Goal: Task Accomplishment & Management: Manage account settings

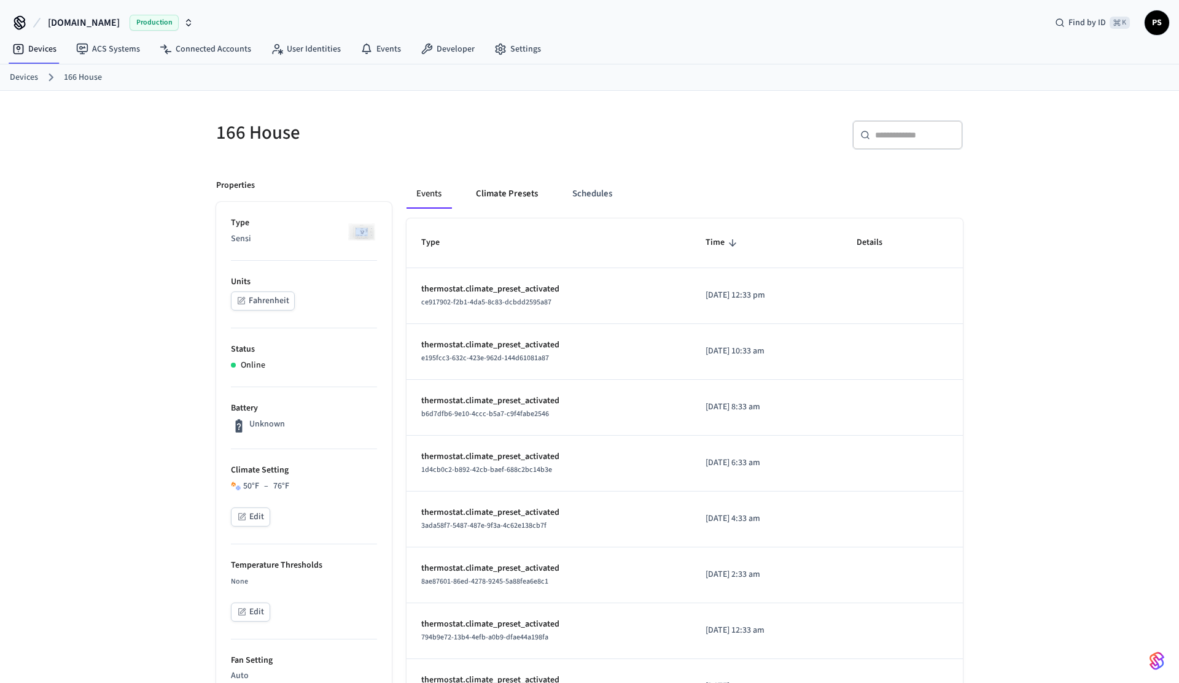
click at [536, 192] on button "Climate Presets" at bounding box center [507, 193] width 82 height 29
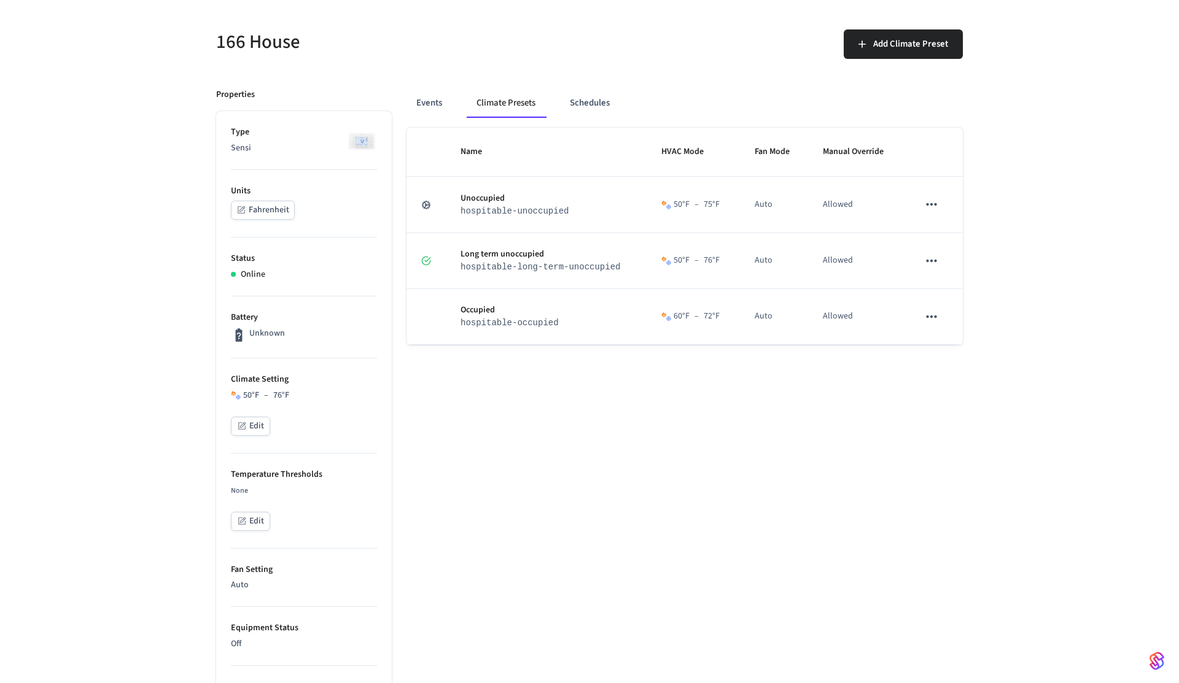
scroll to position [91, 0]
click at [246, 425] on icon "button" at bounding box center [241, 425] width 7 height 7
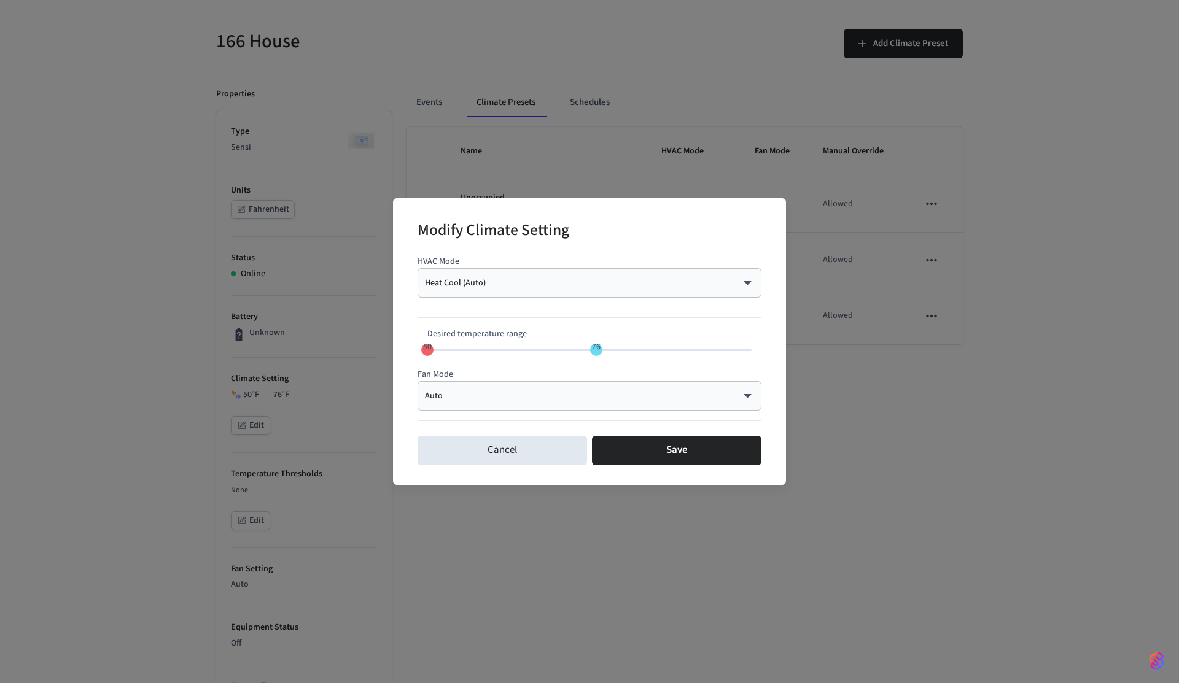
click at [179, 388] on div "Modify Climate Setting HVAC Mode Heat Cool (Auto) ********* ​ Desired temperatu…" at bounding box center [589, 341] width 1179 height 683
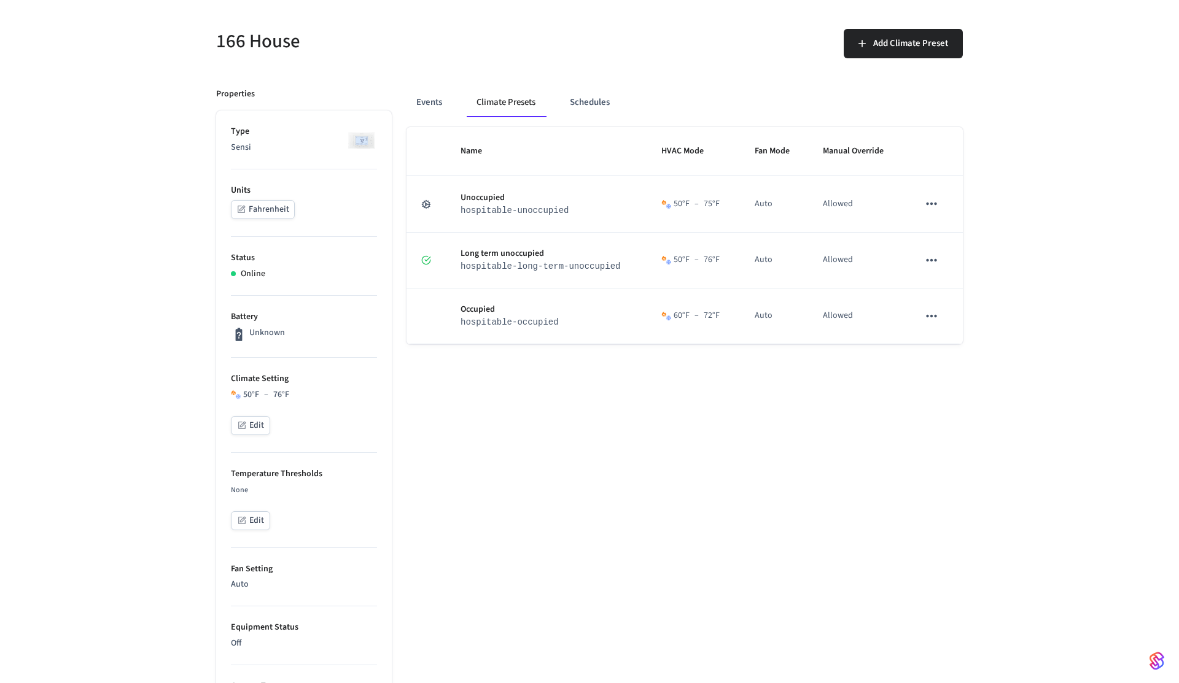
click at [268, 427] on button "Edit" at bounding box center [250, 425] width 39 height 19
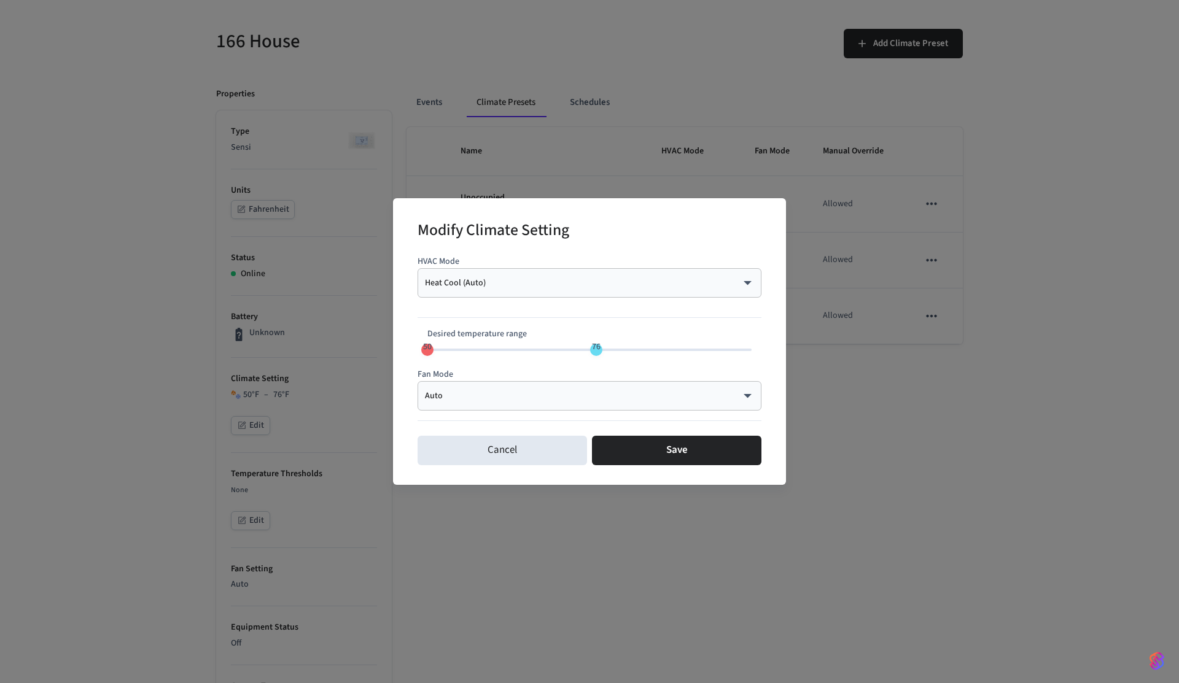
click at [192, 322] on div "Modify Climate Setting HVAC Mode Heat Cool (Auto) ********* ​ Desired temperatu…" at bounding box center [589, 341] width 1179 height 683
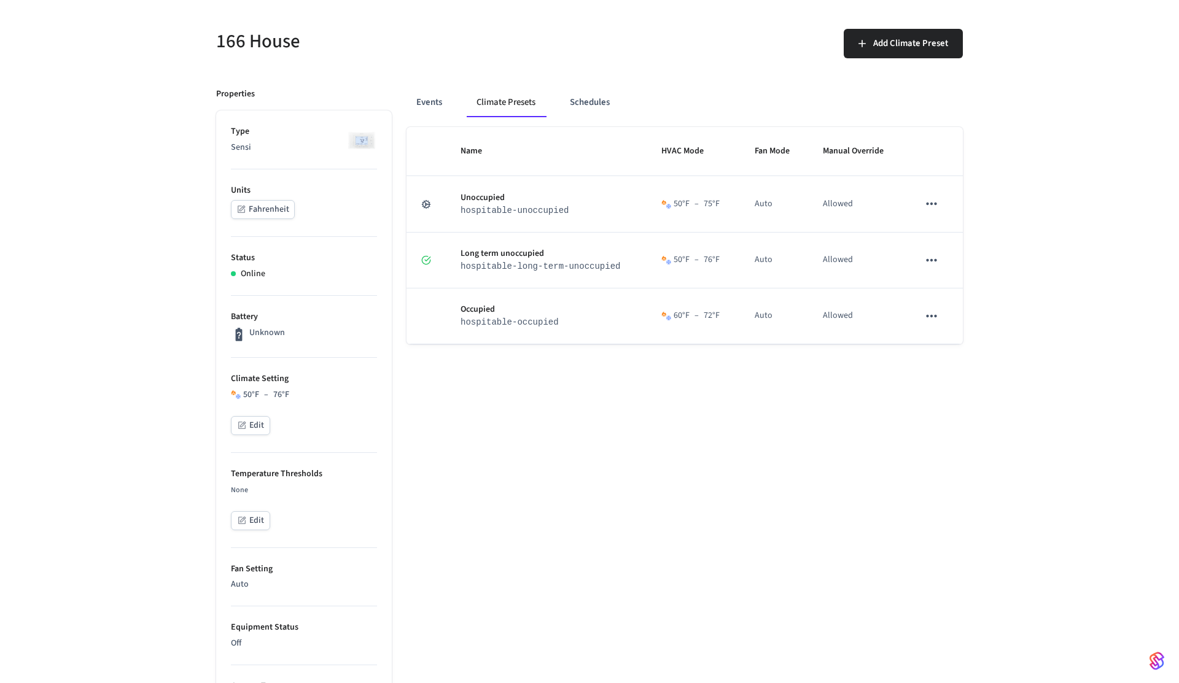
scroll to position [0, 0]
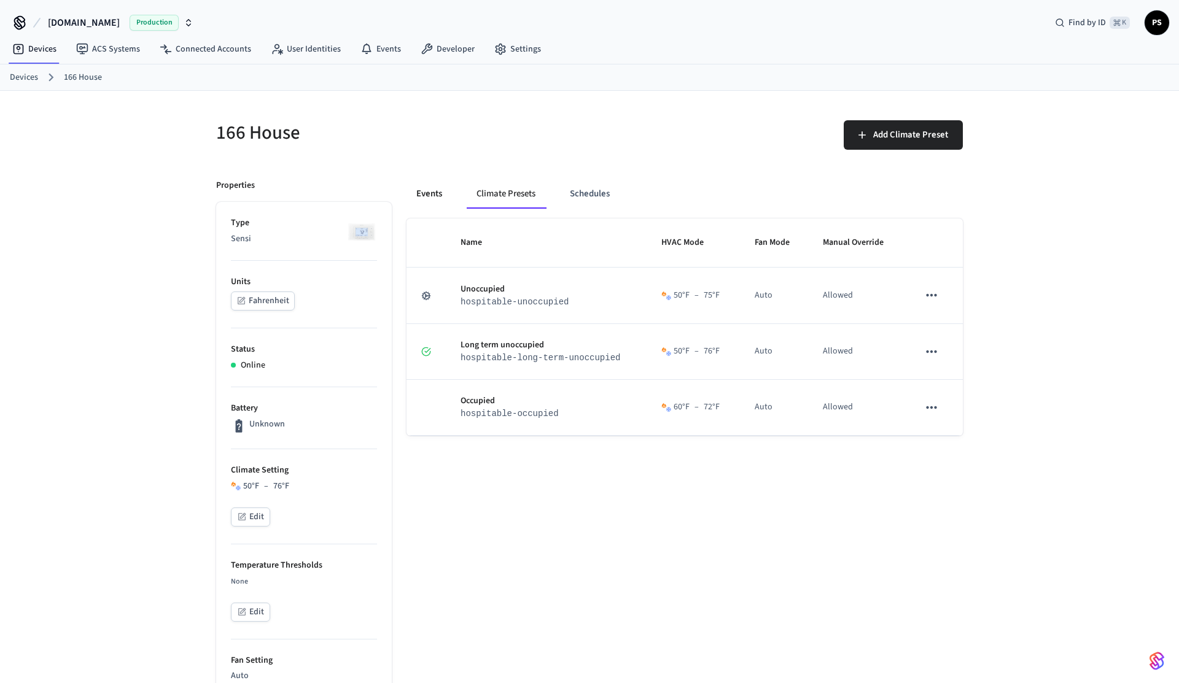
click at [436, 198] on button "Events" at bounding box center [428, 193] width 45 height 29
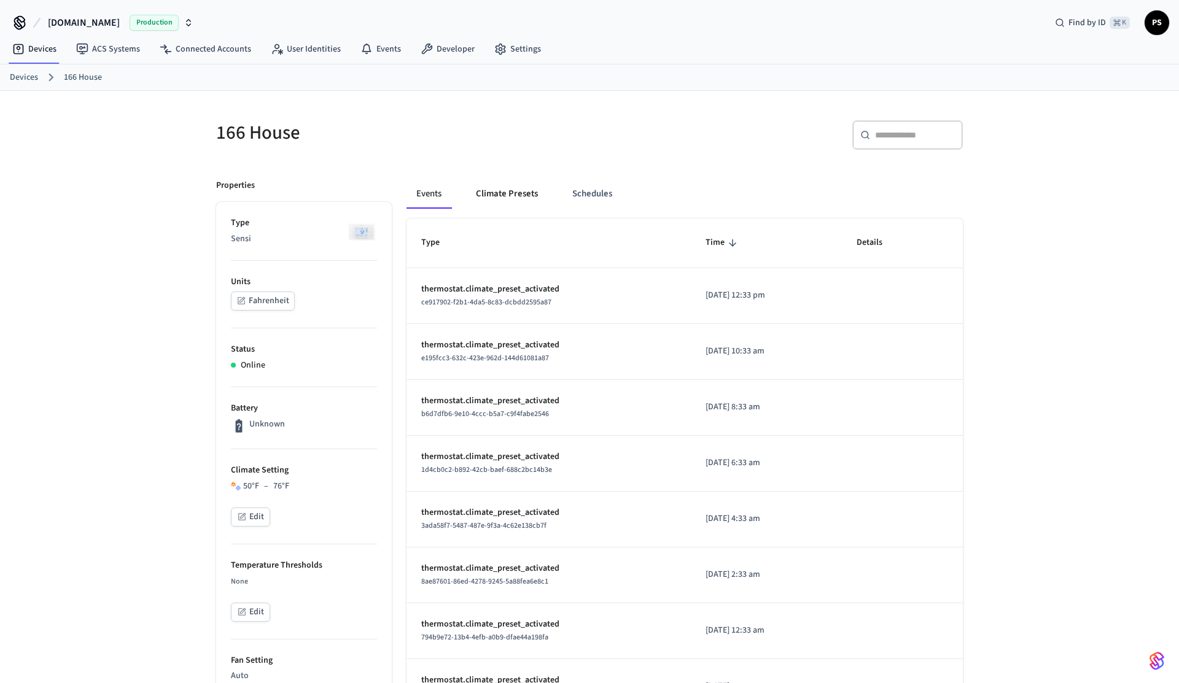
click at [516, 188] on button "Climate Presets" at bounding box center [507, 193] width 82 height 29
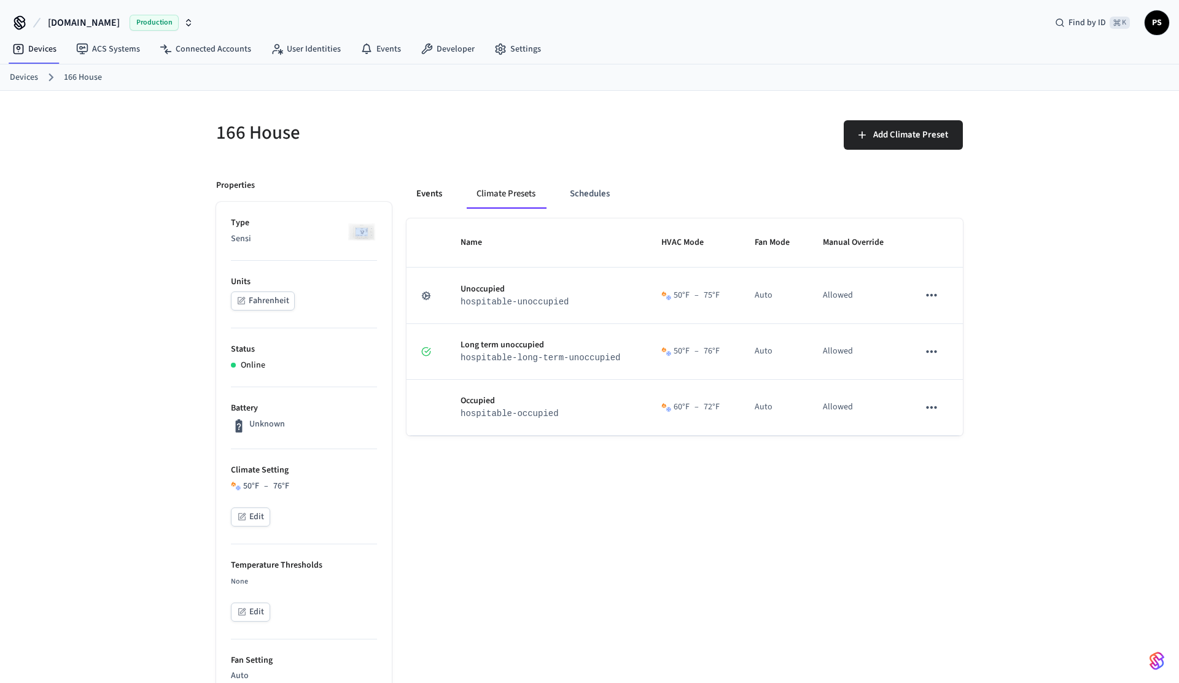
click at [417, 194] on button "Events" at bounding box center [428, 193] width 45 height 29
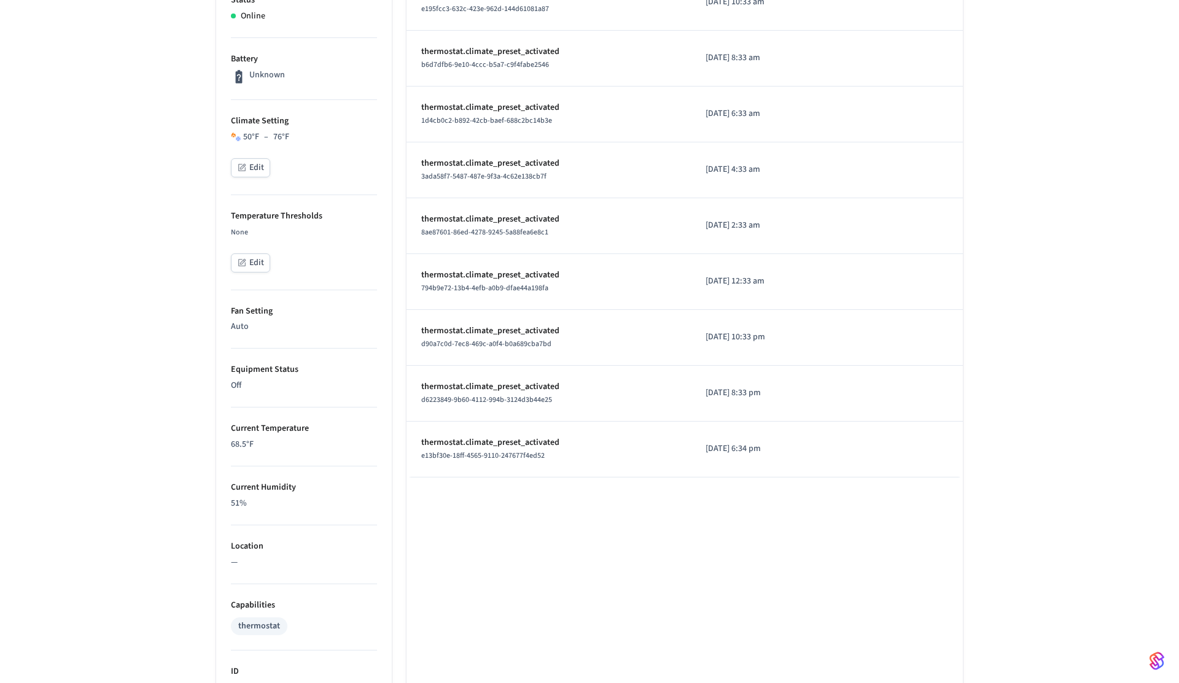
scroll to position [567, 0]
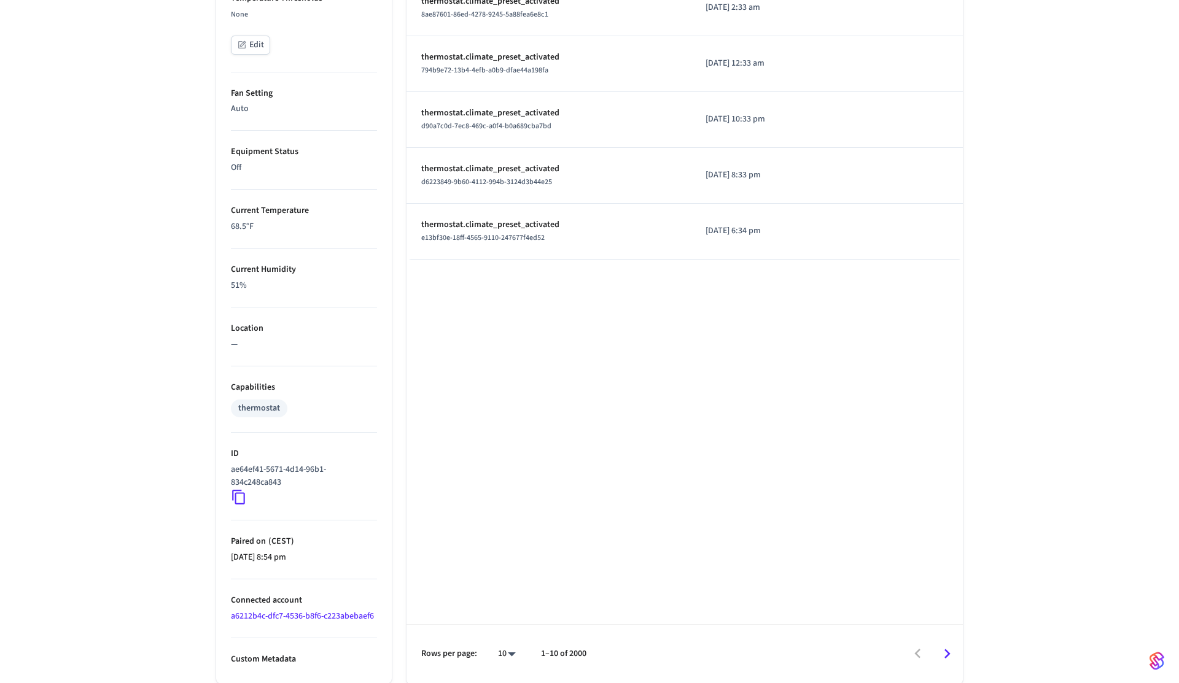
click at [239, 494] on icon at bounding box center [239, 497] width 16 height 16
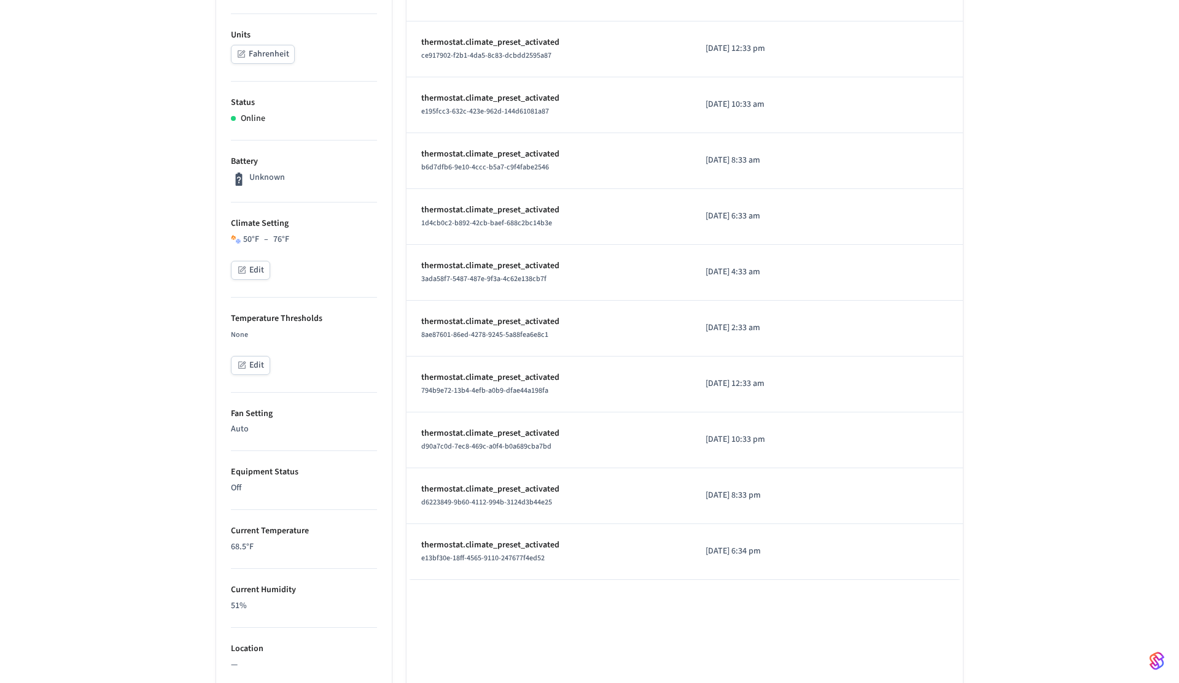
scroll to position [194, 0]
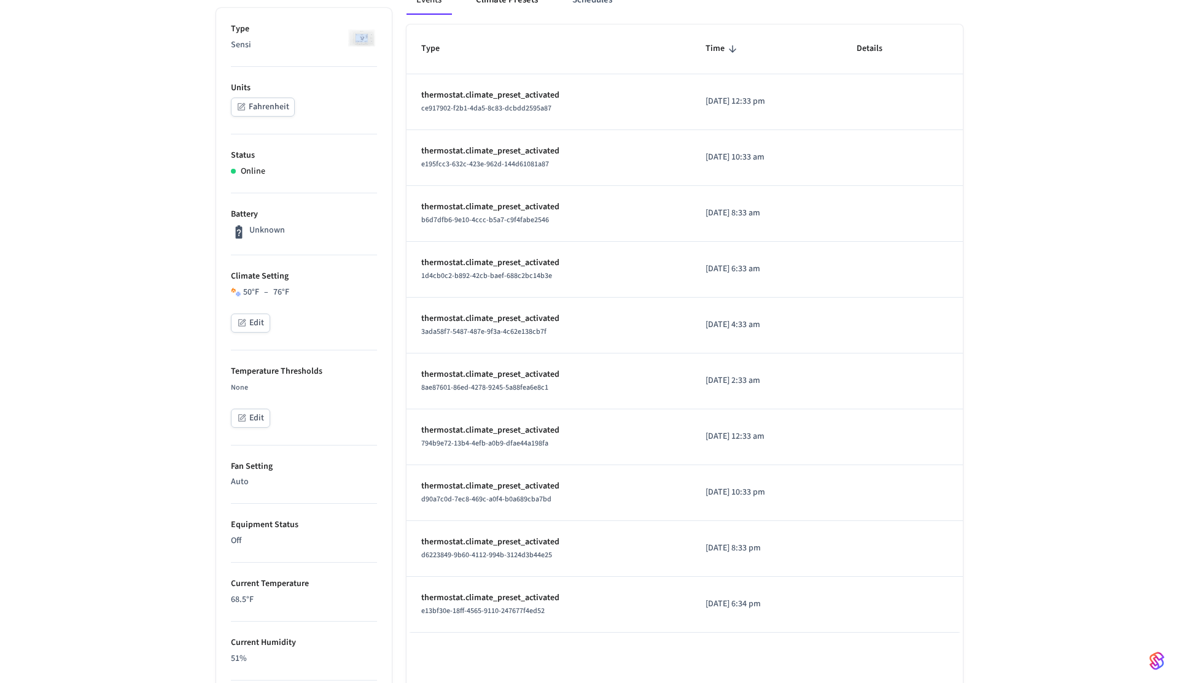
click at [510, 1] on button "Climate Presets" at bounding box center [507, -1] width 82 height 29
